Goal: Task Accomplishment & Management: Manage account settings

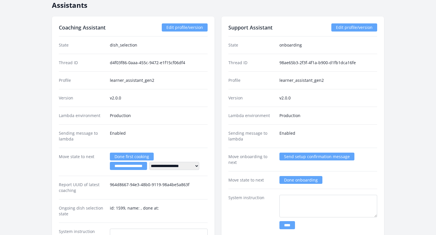
scroll to position [1055, 0]
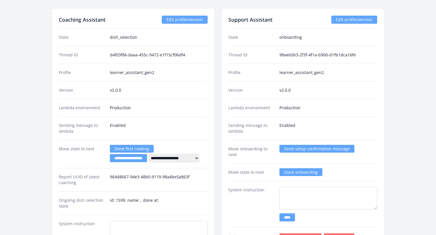
click at [180, 23] on link "Edit profile/version" at bounding box center [185, 20] width 46 height 8
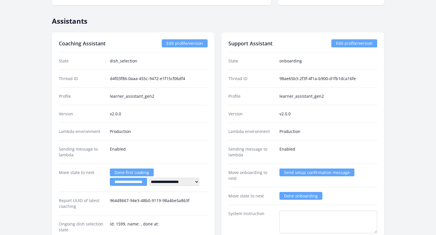
scroll to position [1031, 0]
click at [342, 47] on link "Edit profile/version" at bounding box center [355, 44] width 46 height 8
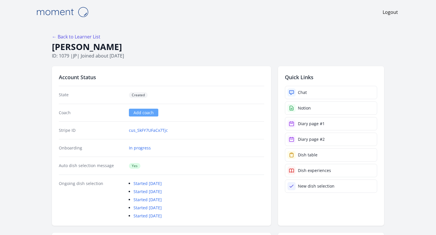
scroll to position [1031, 0]
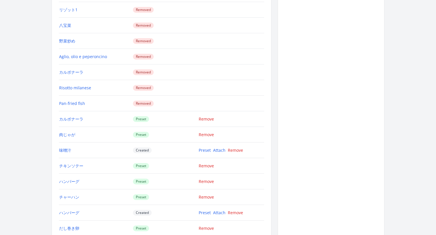
scroll to position [909, 0]
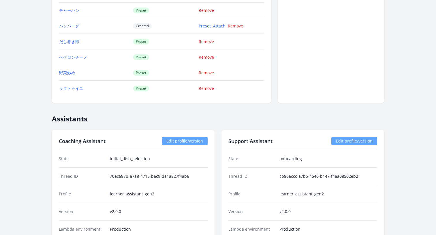
click at [180, 144] on link "Edit profile/version" at bounding box center [185, 141] width 46 height 8
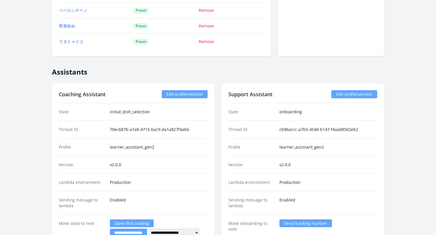
scroll to position [957, 0]
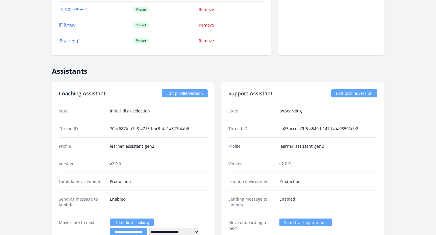
click at [351, 93] on link "Edit profile/version" at bounding box center [355, 93] width 46 height 8
